Goal: Task Accomplishment & Management: Manage account settings

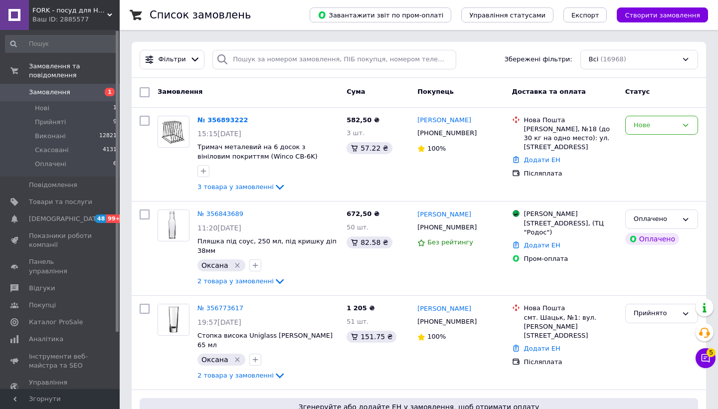
click at [54, 93] on span "Замовлення" at bounding box center [49, 92] width 41 height 9
click at [54, 89] on span "Замовлення" at bounding box center [49, 92] width 41 height 9
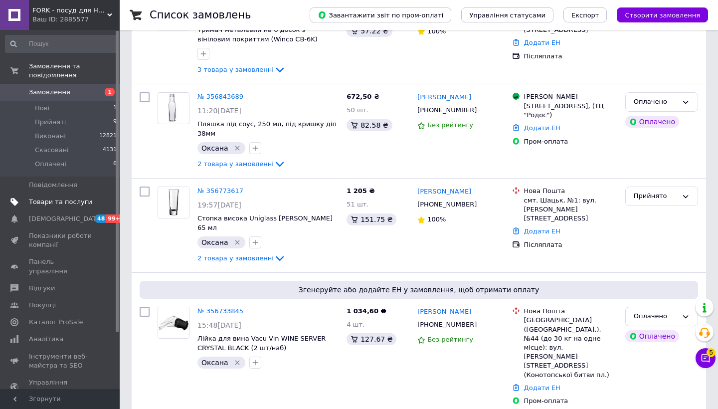
scroll to position [119, 0]
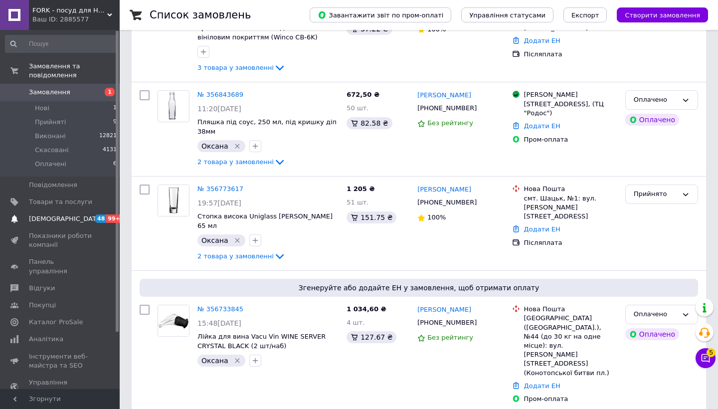
click at [62, 220] on span "[DEMOGRAPHIC_DATA]" at bounding box center [66, 218] width 74 height 9
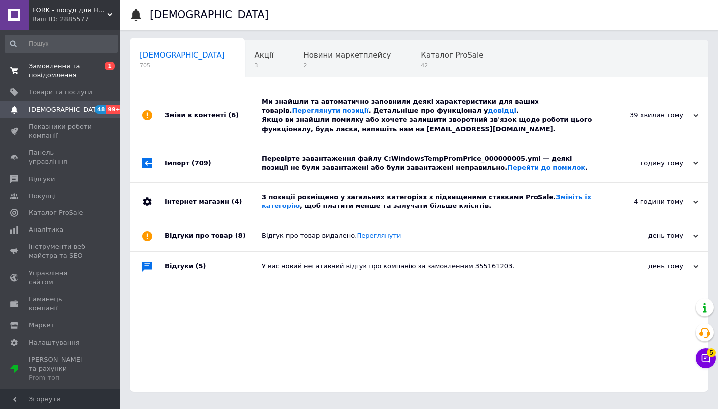
click at [72, 72] on span "Замовлення та повідомлення" at bounding box center [60, 71] width 63 height 18
